Goal: Task Accomplishment & Management: Use online tool/utility

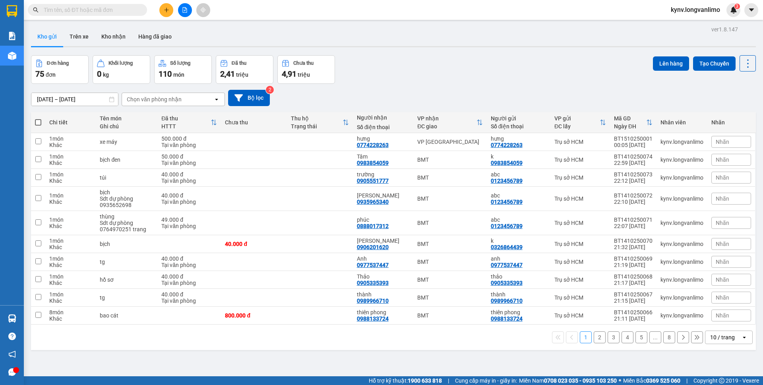
click at [89, 103] on div "ver 1.8.147 Kho gửi Trên xe [PERSON_NAME] Hàng đã [PERSON_NAME] hàng 75 đơn [PE…" at bounding box center [394, 216] width 732 height 385
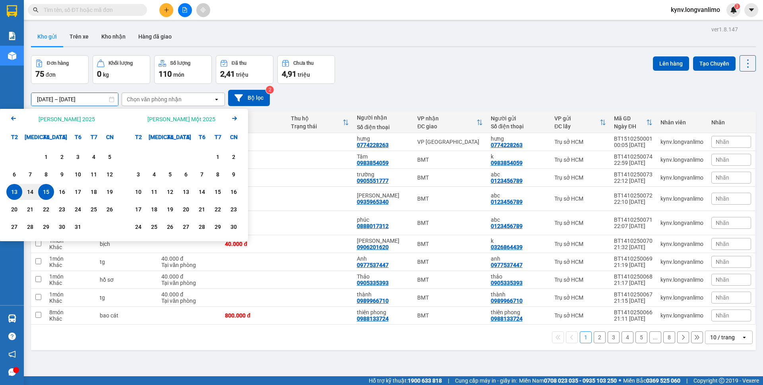
click at [50, 194] on div "15" at bounding box center [46, 192] width 11 height 10
type input "15/10/2025 – 15/10/2025"
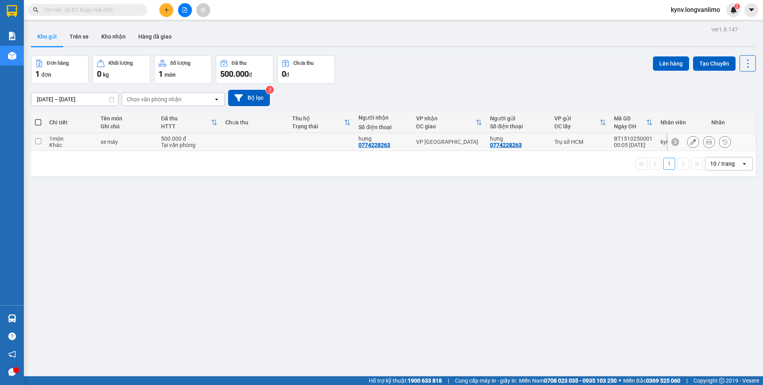
drag, startPoint x: 705, startPoint y: 142, endPoint x: 701, endPoint y: 142, distance: 4.1
click at [705, 142] on button at bounding box center [709, 142] width 11 height 14
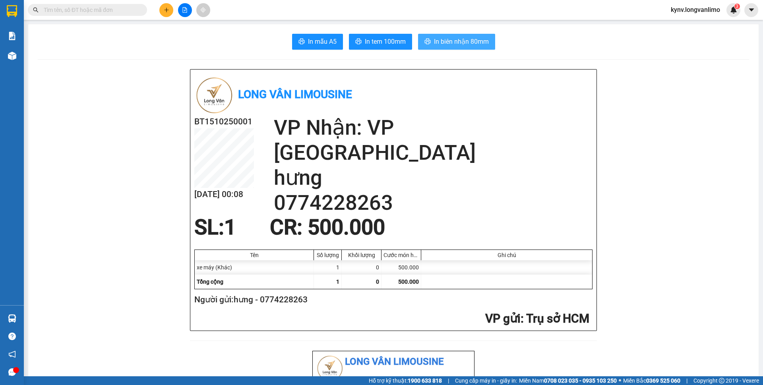
click at [446, 42] on span "In biên nhận 80mm" at bounding box center [461, 42] width 55 height 10
drag, startPoint x: 392, startPoint y: 43, endPoint x: 395, endPoint y: 47, distance: 4.9
click at [392, 43] on span "In tem 100mm" at bounding box center [385, 42] width 41 height 10
